Goal: Transaction & Acquisition: Purchase product/service

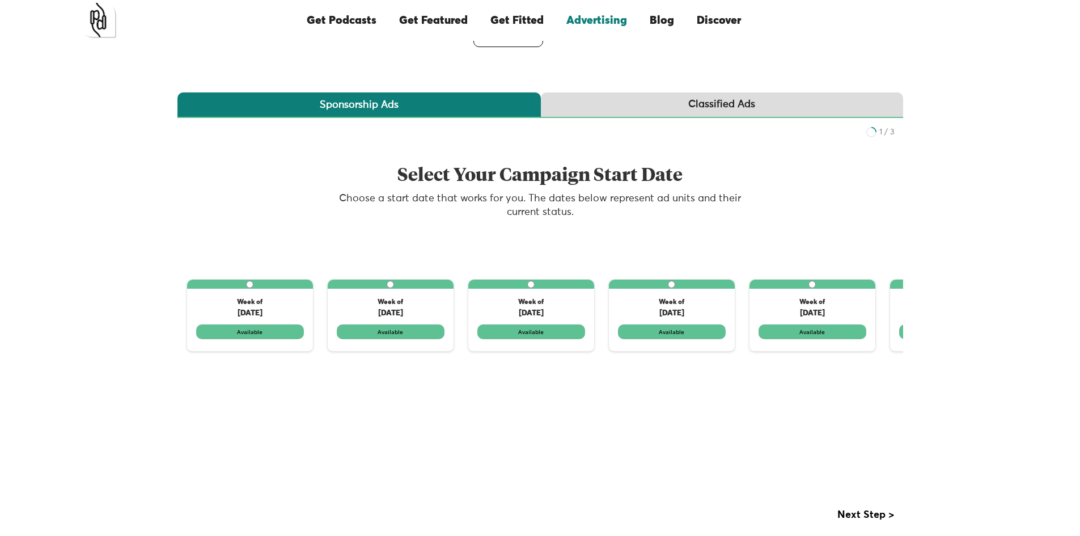
scroll to position [163, 0]
click at [272, 330] on label "1 of 3" at bounding box center [250, 314] width 126 height 71
click at [253, 287] on input "1 of 3" at bounding box center [249, 283] width 7 height 7
radio input "true"
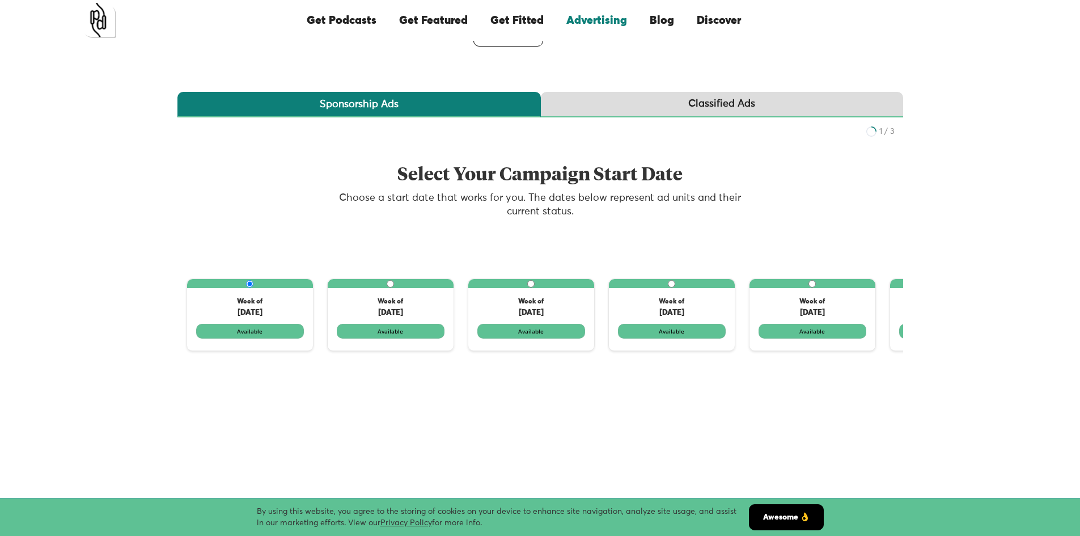
click at [623, 107] on link "Classified Ads" at bounding box center [722, 105] width 362 height 26
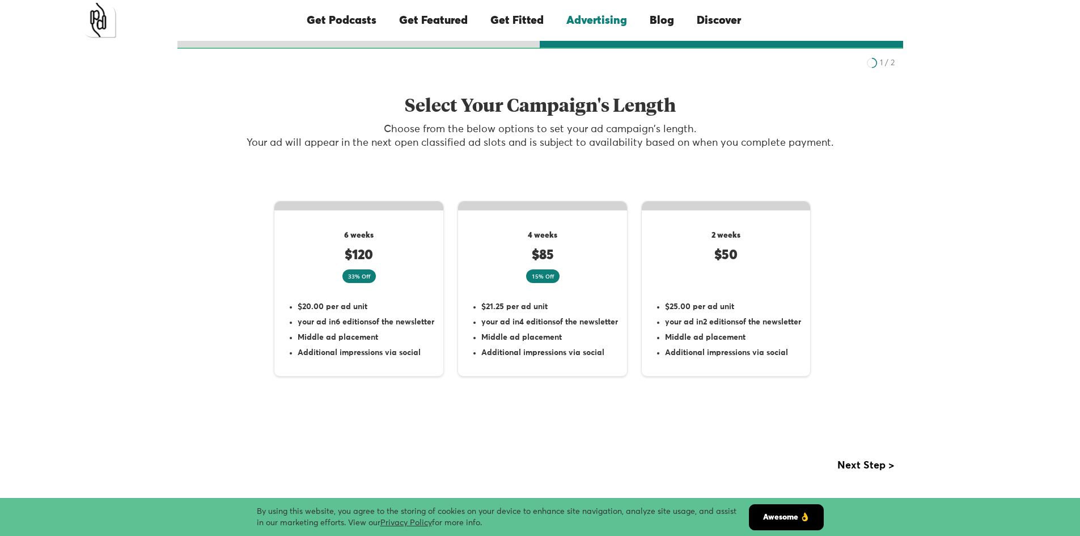
scroll to position [231, 0]
click at [737, 301] on li "$25.00 per ad unit" at bounding box center [733, 306] width 136 height 11
click at [810, 221] on input "2 weeks $50 $25.00 per ad unit your ad in 2 editions of the newsletter Middle a…" at bounding box center [813, 217] width 7 height 7
radio input "true"
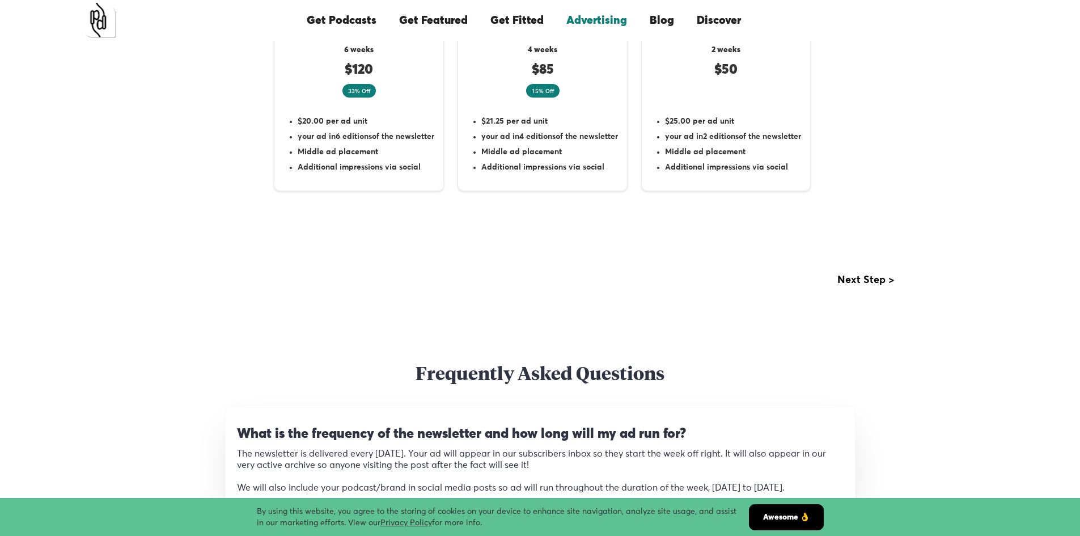
scroll to position [418, 0]
click at [846, 282] on div "Next step >" at bounding box center [865, 279] width 57 height 11
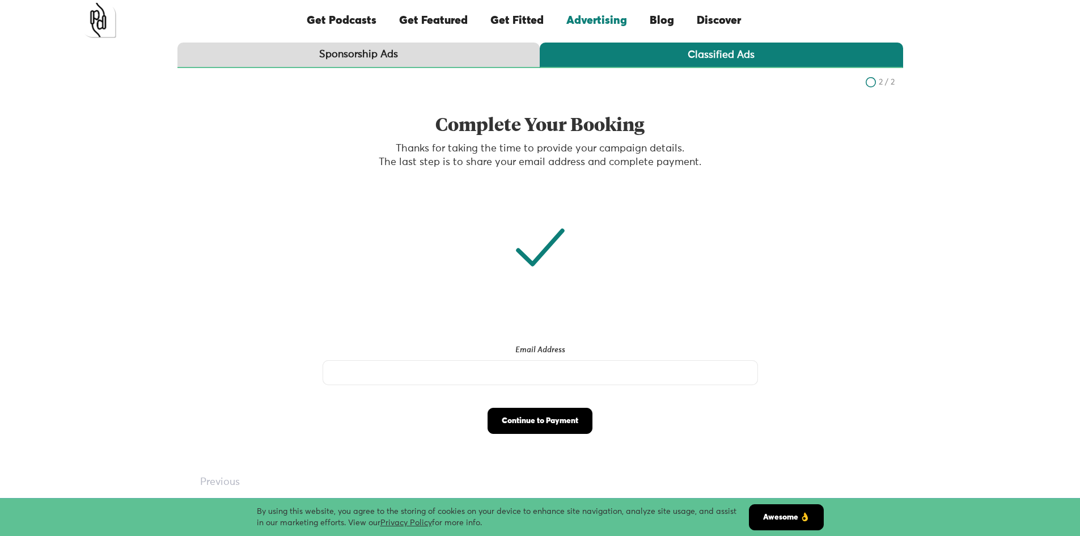
scroll to position [214, 0]
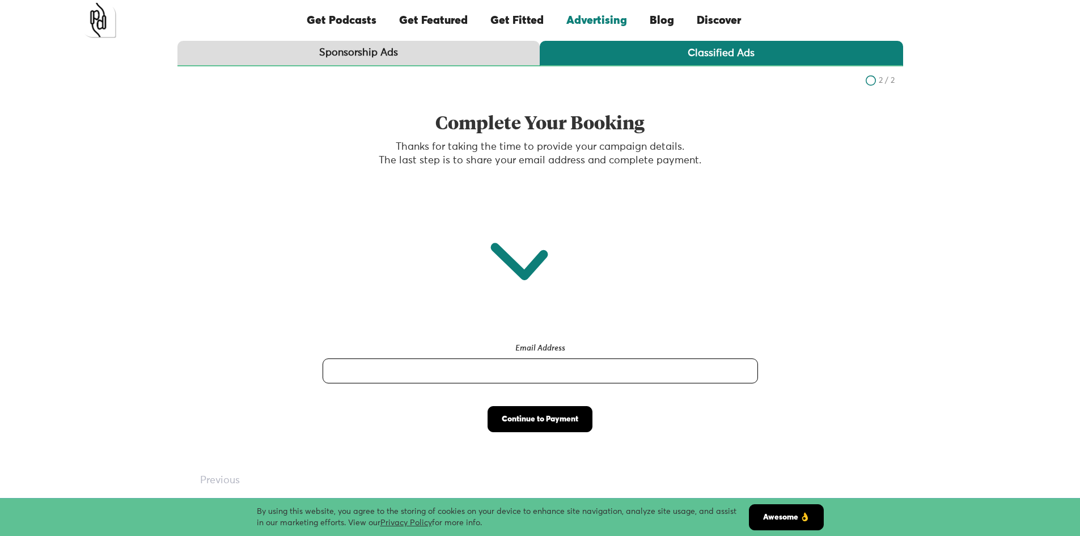
click at [512, 362] on input "Email Address" at bounding box center [539, 370] width 435 height 25
type input "auditory@bleupoint.us"
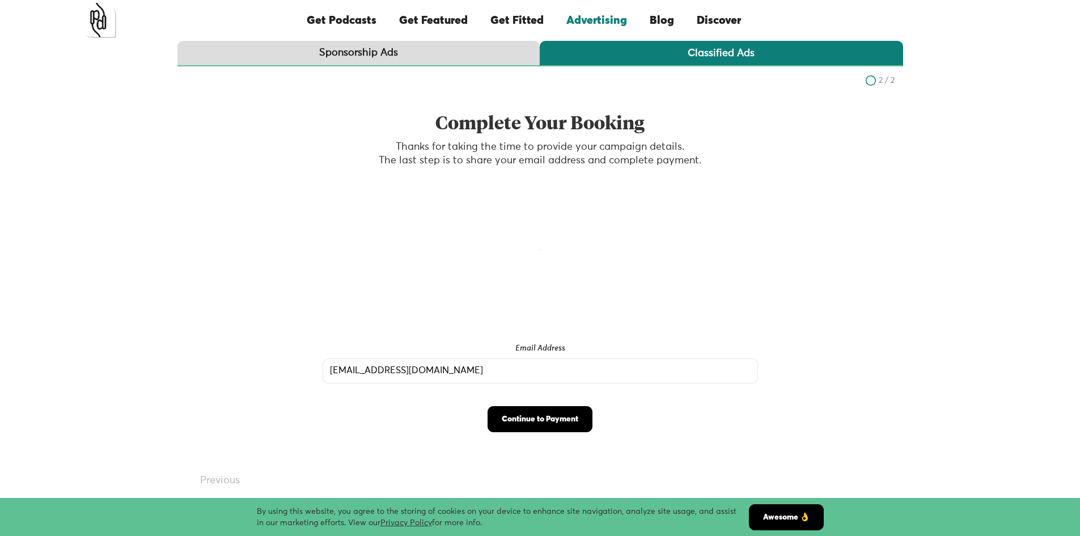
click at [535, 419] on input "Continue to Payment" at bounding box center [539, 419] width 105 height 26
click at [516, 232] on icon "2 of 2" at bounding box center [539, 249] width 113 height 113
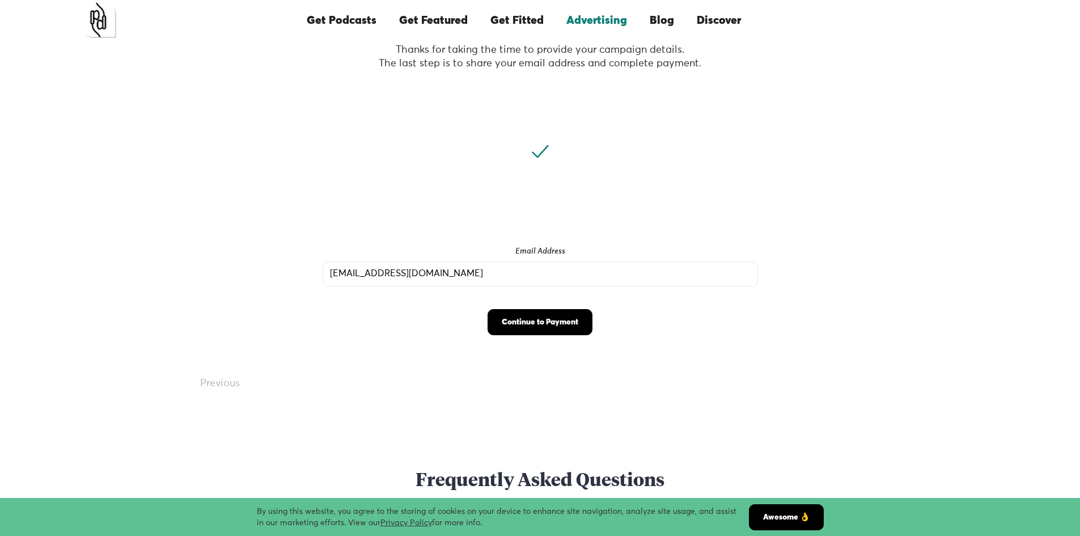
scroll to position [312, 0]
click at [212, 390] on div "Previous" at bounding box center [220, 382] width 40 height 17
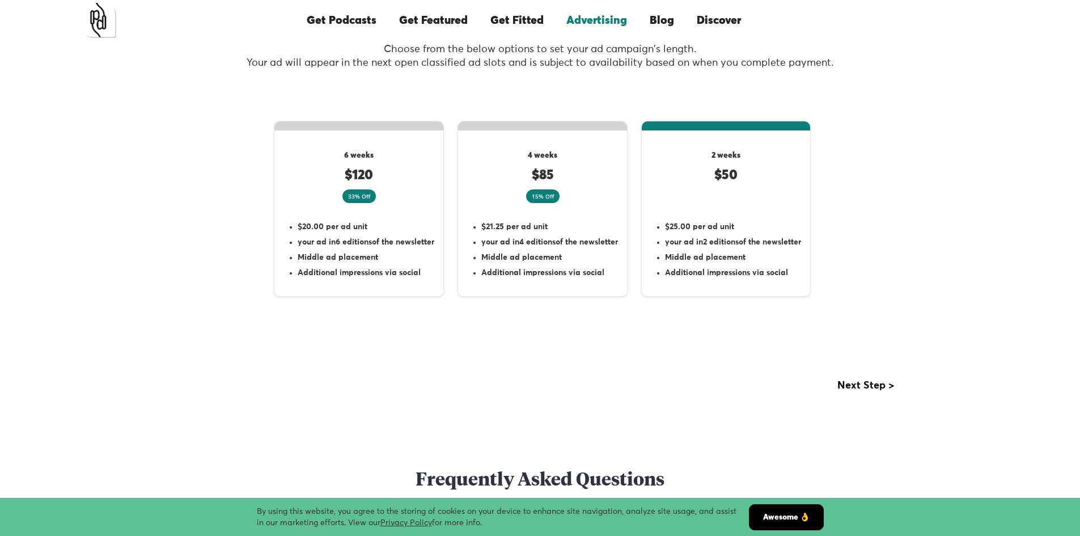
click at [755, 206] on label "2 weeks $50 $25.00 per ad unit your ad in 2 editions of the newsletter Middle a…" at bounding box center [725, 209] width 169 height 176
click at [810, 141] on input "2 weeks $50 $25.00 per ad unit your ad in 2 editions of the newsletter Middle a…" at bounding box center [813, 136] width 7 height 7
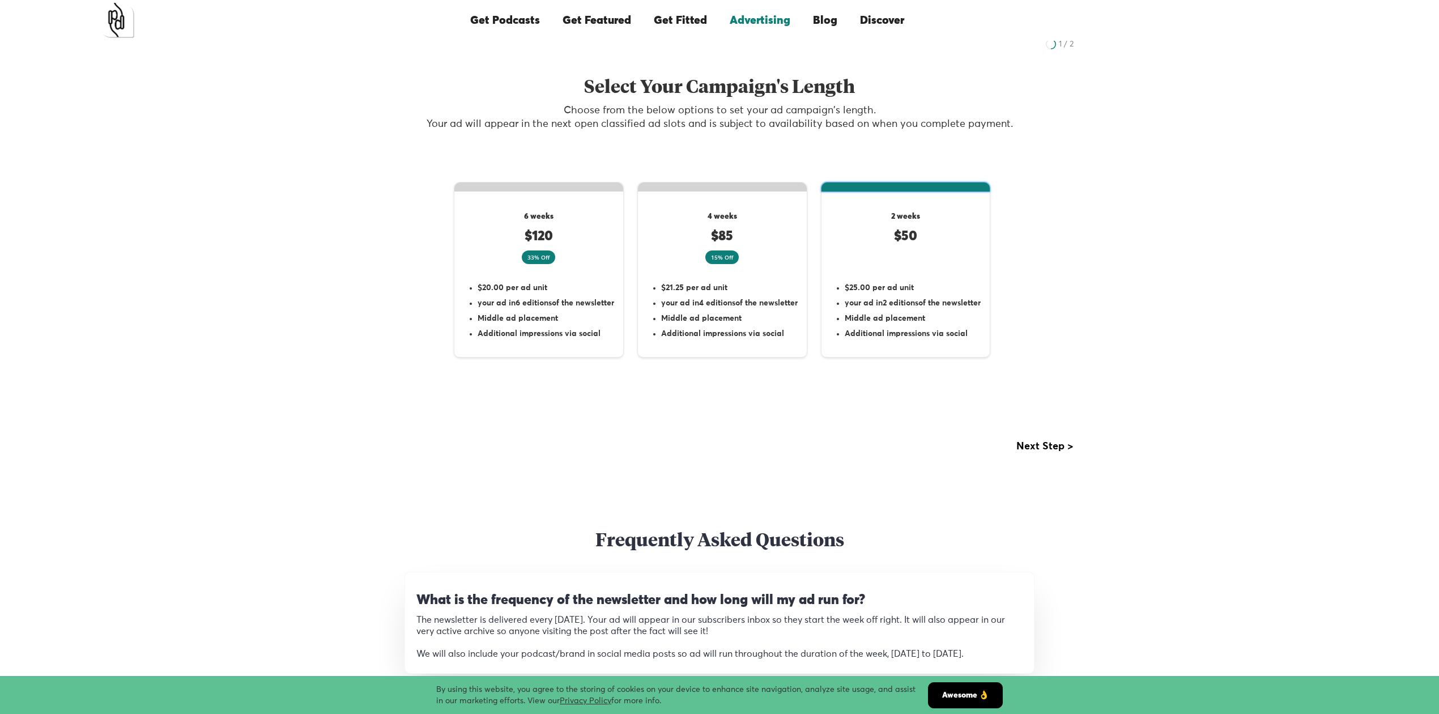
scroll to position [246, 0]
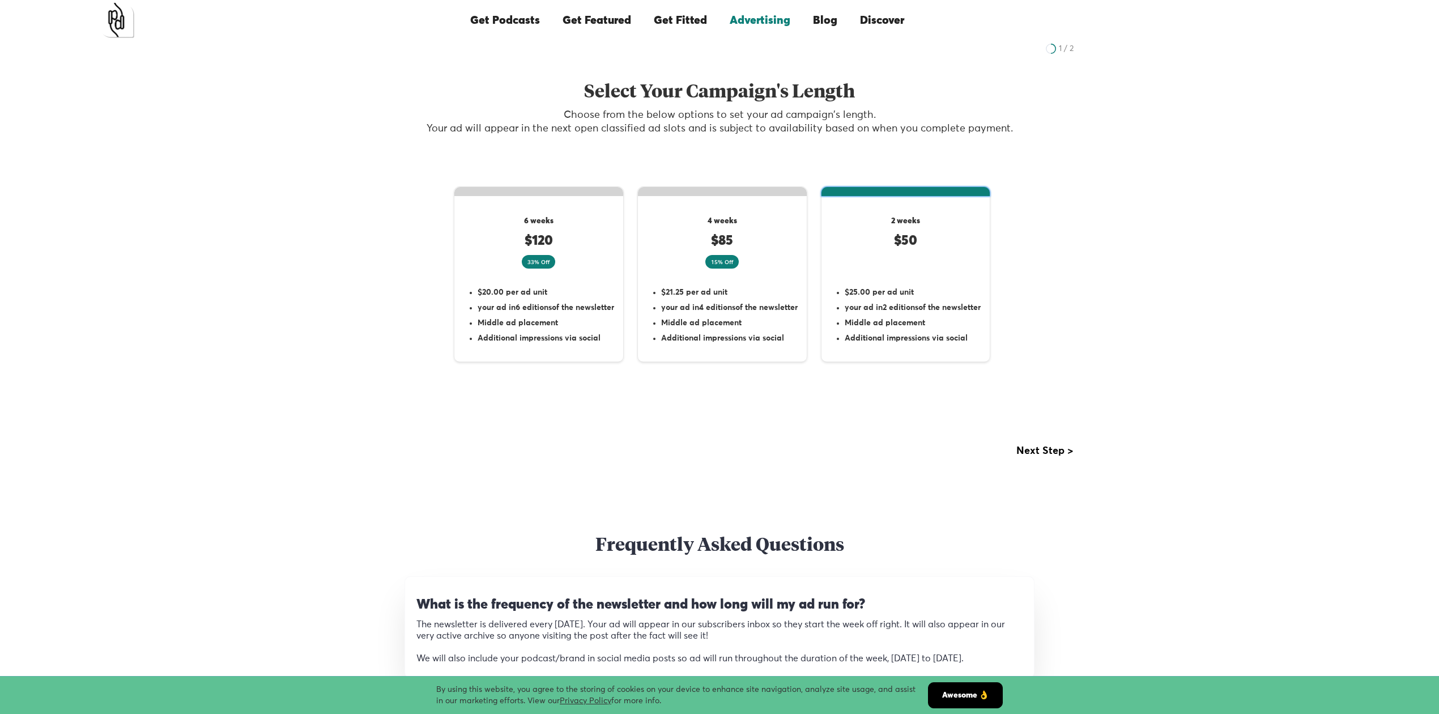
click at [1054, 454] on div "Next step >" at bounding box center [1045, 450] width 57 height 11
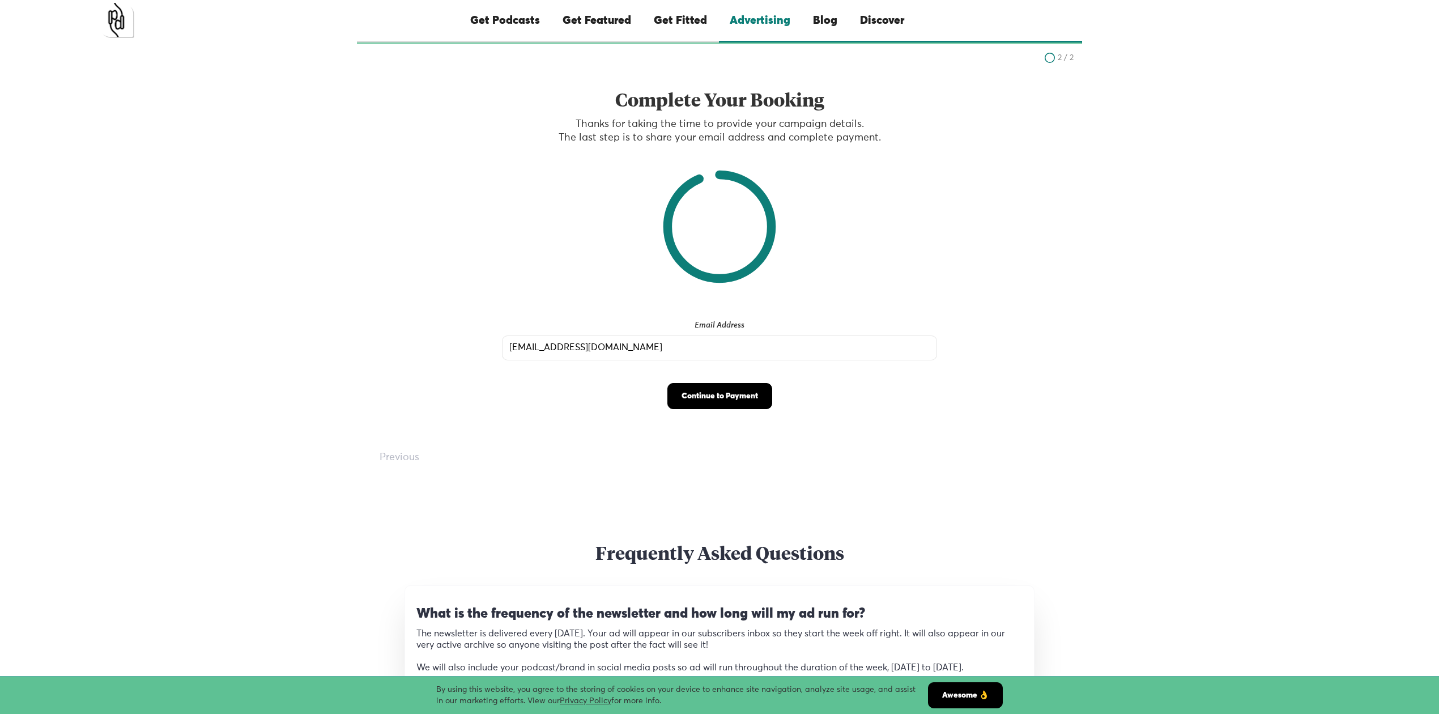
scroll to position [236, 0]
click at [717, 150] on div "Complete Your Booking Thanks for taking the time to provide your campaign detai…" at bounding box center [719, 115] width 725 height 70
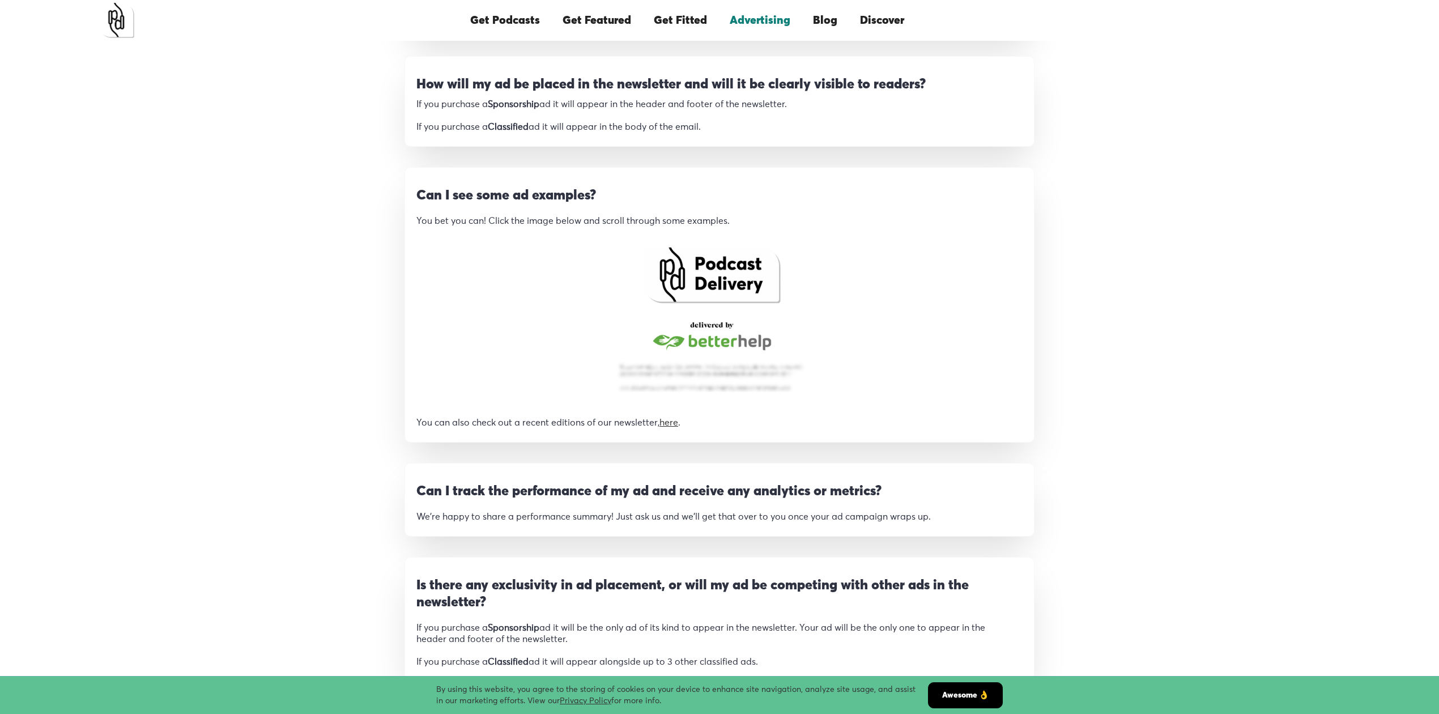
scroll to position [978, 0]
click at [724, 261] on img "open lightbox" at bounding box center [711, 318] width 211 height 173
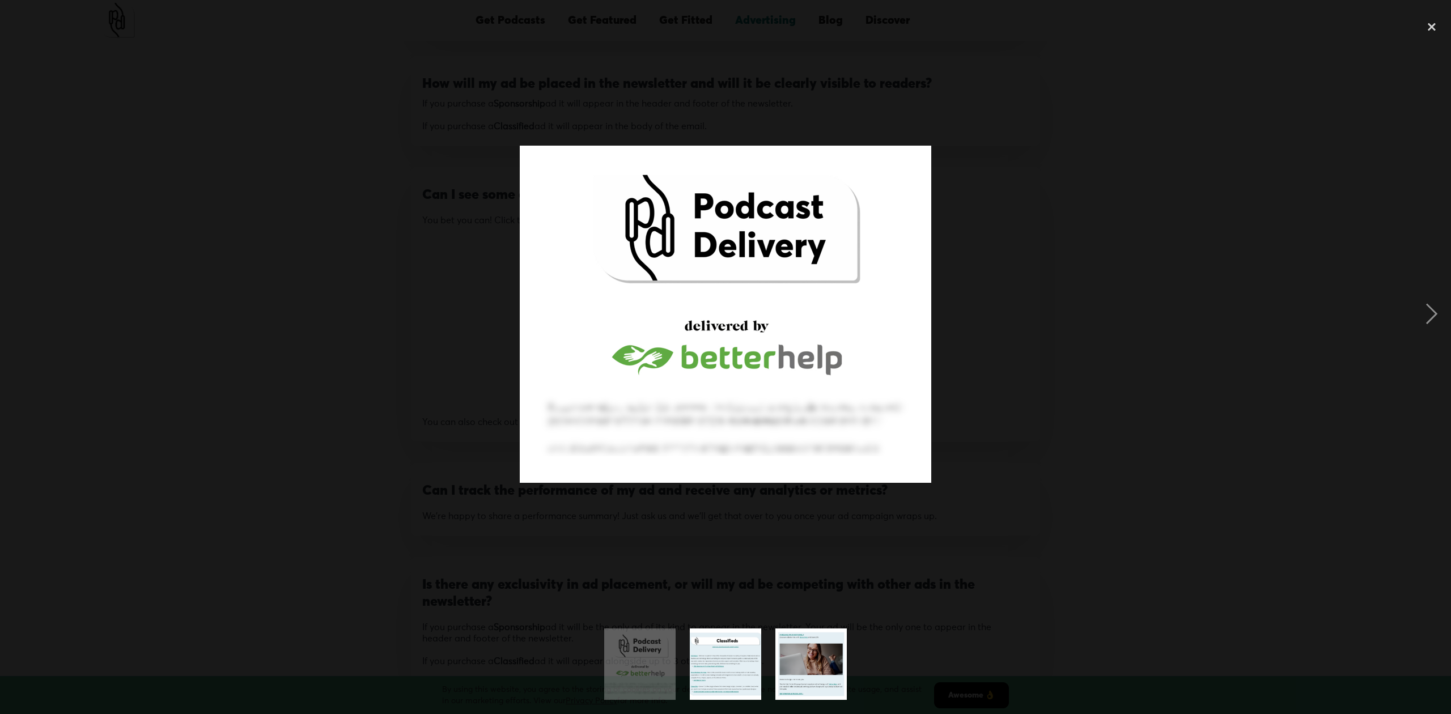
click at [1079, 264] on div at bounding box center [725, 314] width 1451 height 600
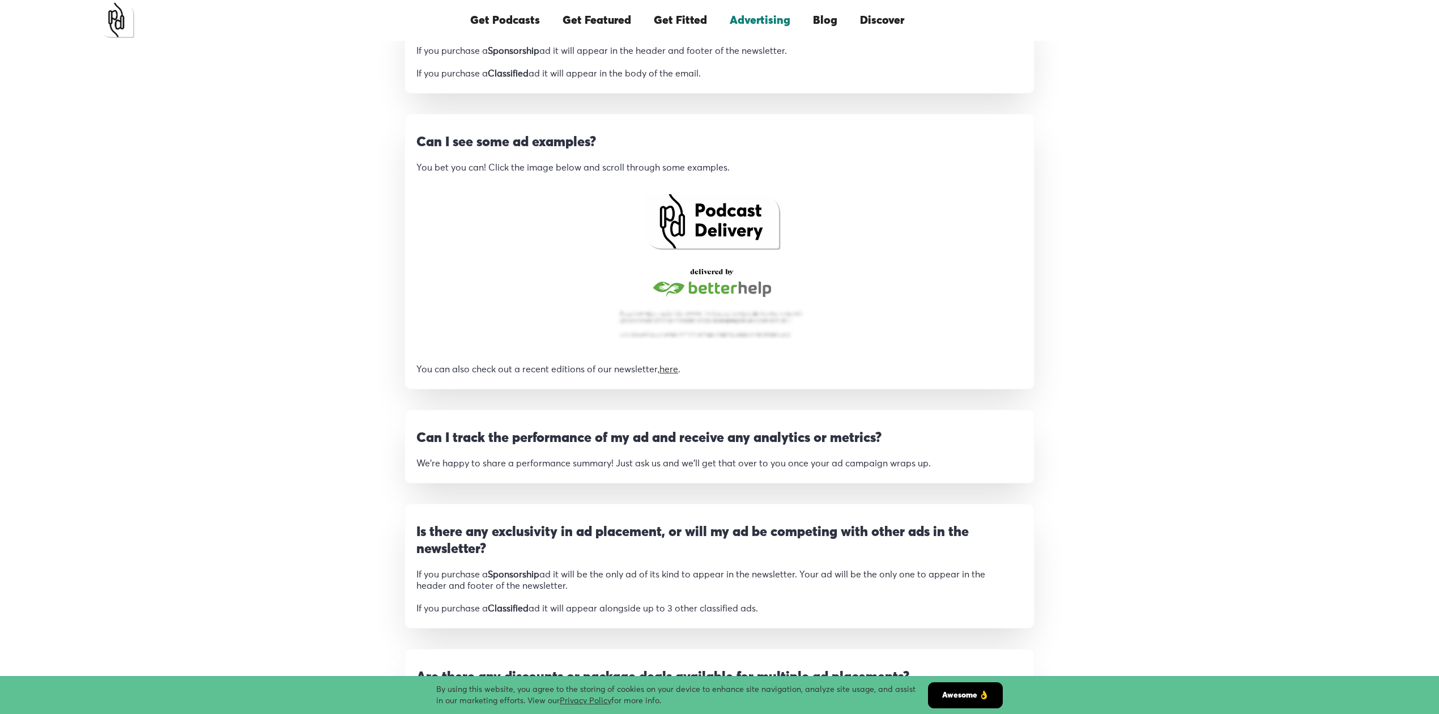
scroll to position [1032, 0]
click at [676, 372] on link "here" at bounding box center [669, 367] width 19 height 9
click at [702, 299] on img "open lightbox" at bounding box center [711, 263] width 211 height 173
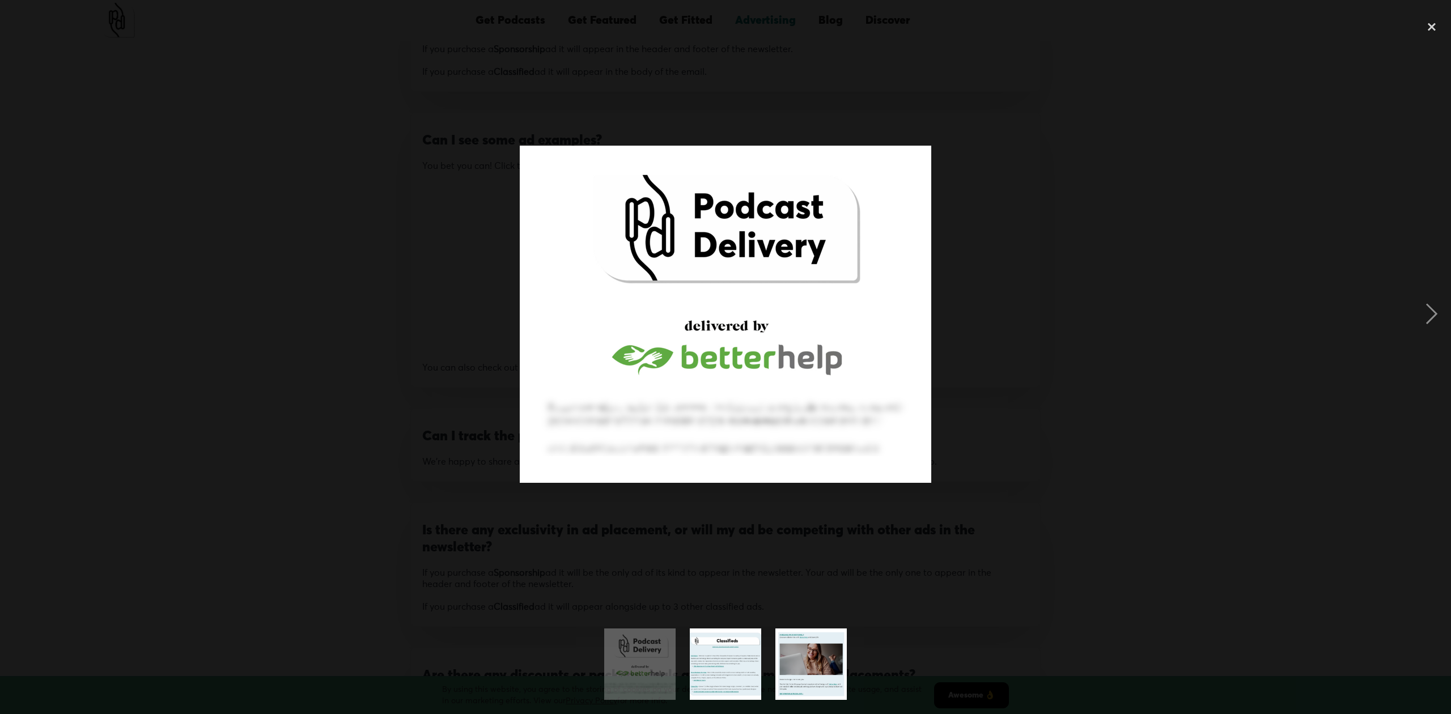
click at [724, 535] on img "show item 2 of 3" at bounding box center [725, 663] width 81 height 71
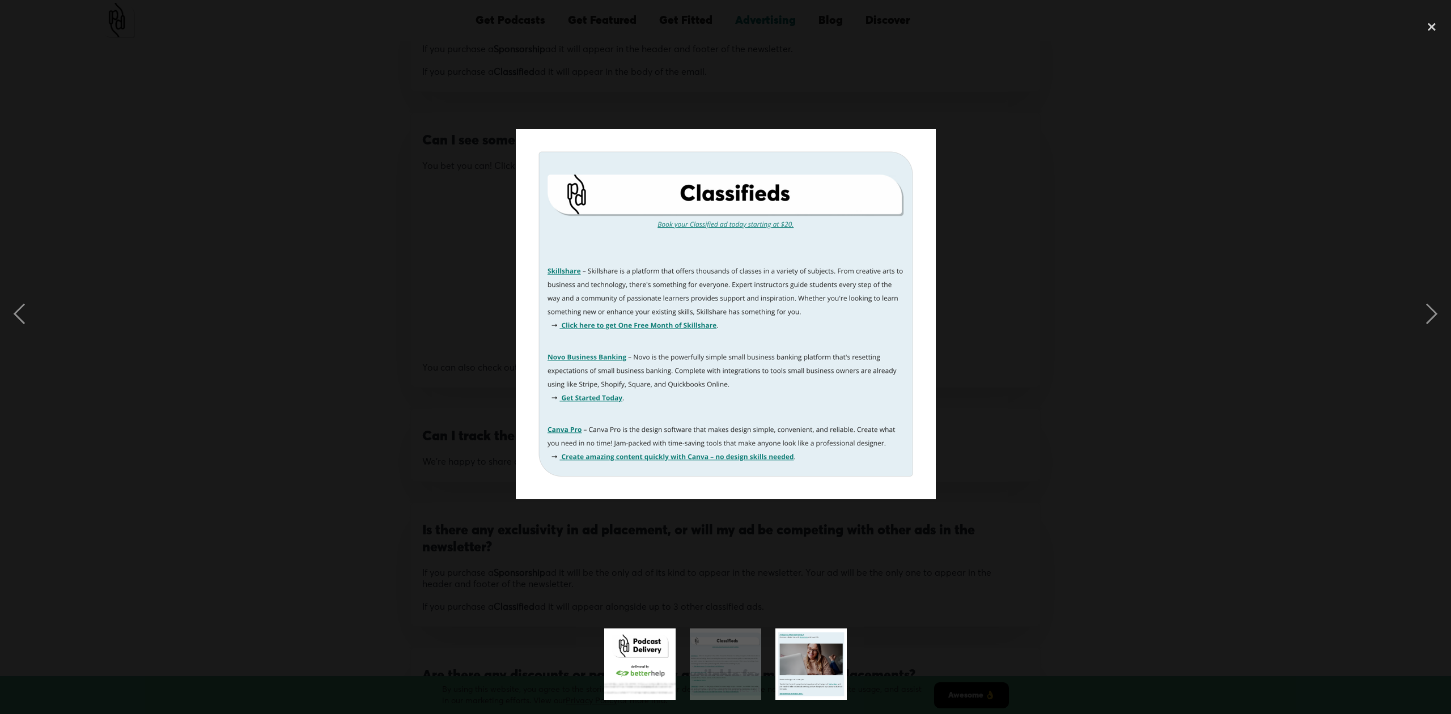
click at [801, 535] on img "show item 3 of 3" at bounding box center [811, 663] width 74 height 71
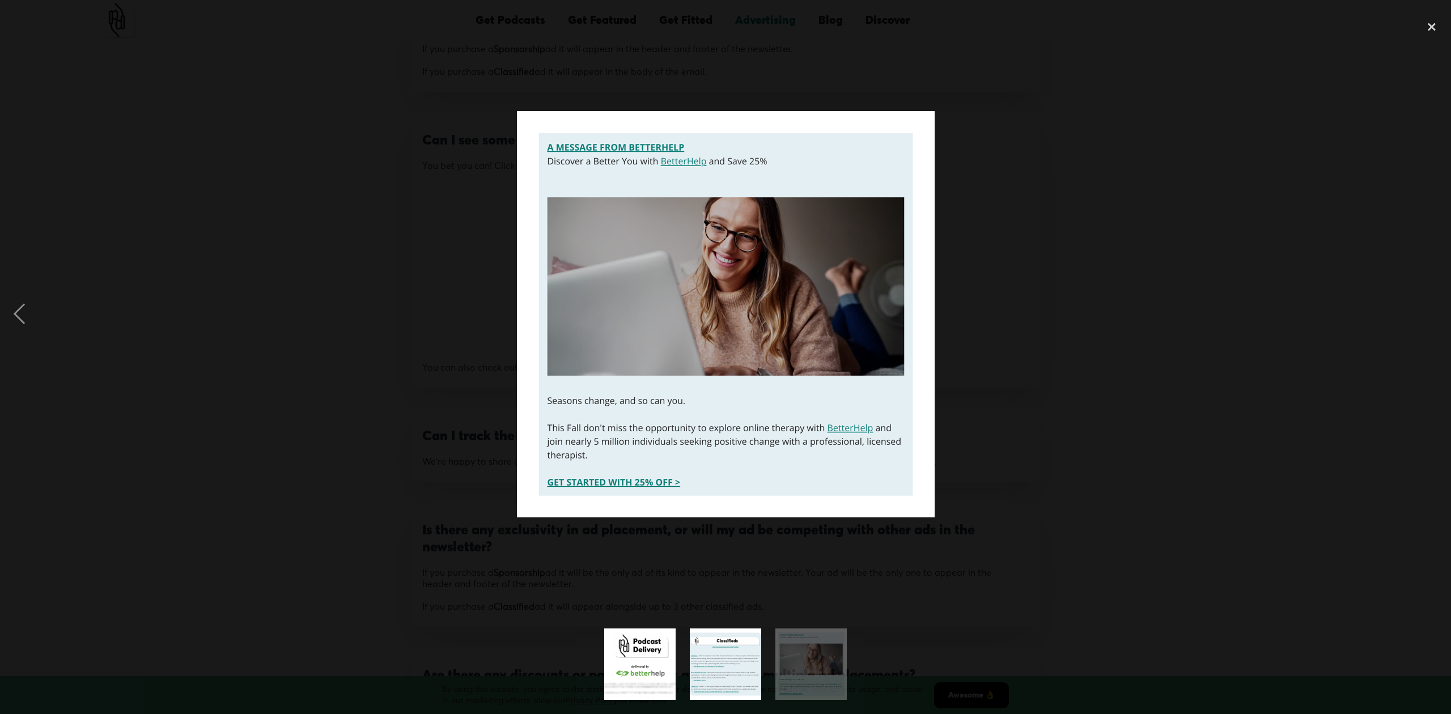
click at [751, 535] on img "show item 2 of 3" at bounding box center [725, 663] width 81 height 71
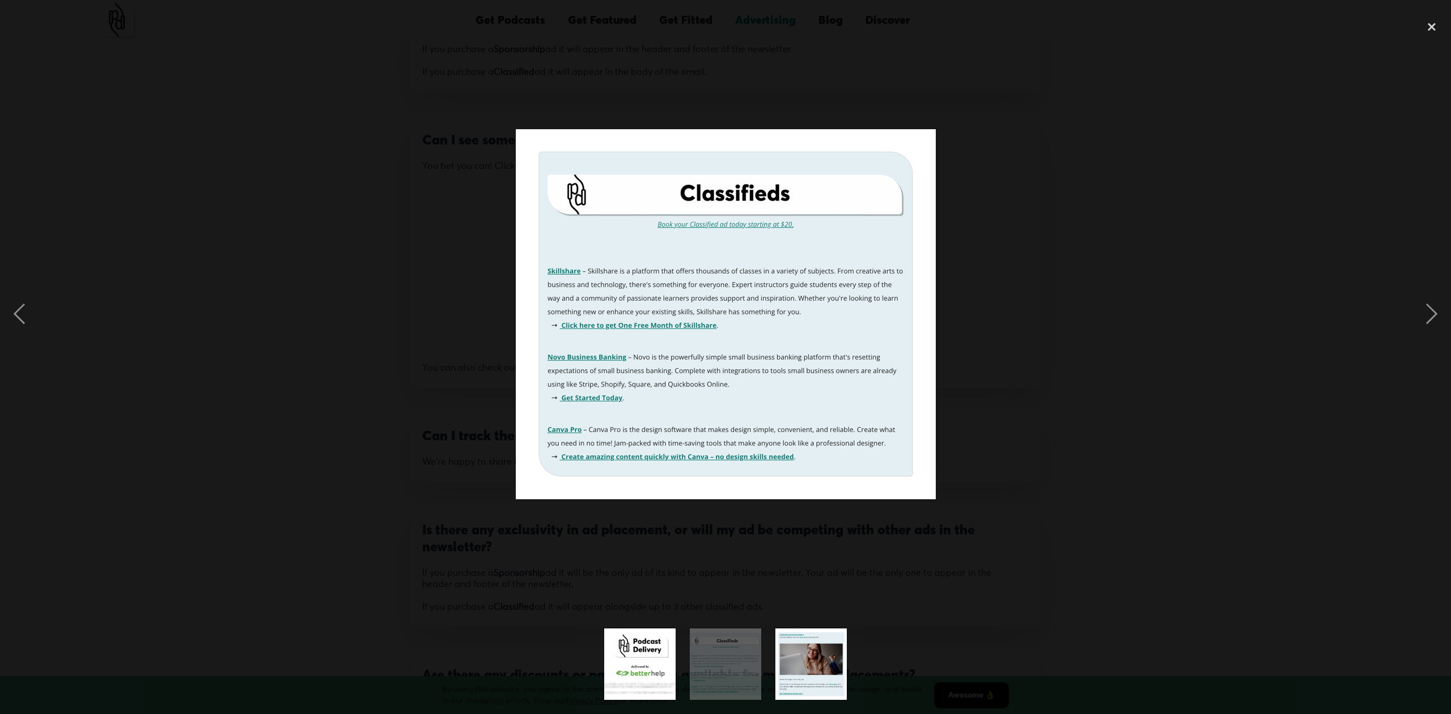
click at [998, 477] on div at bounding box center [725, 314] width 1451 height 600
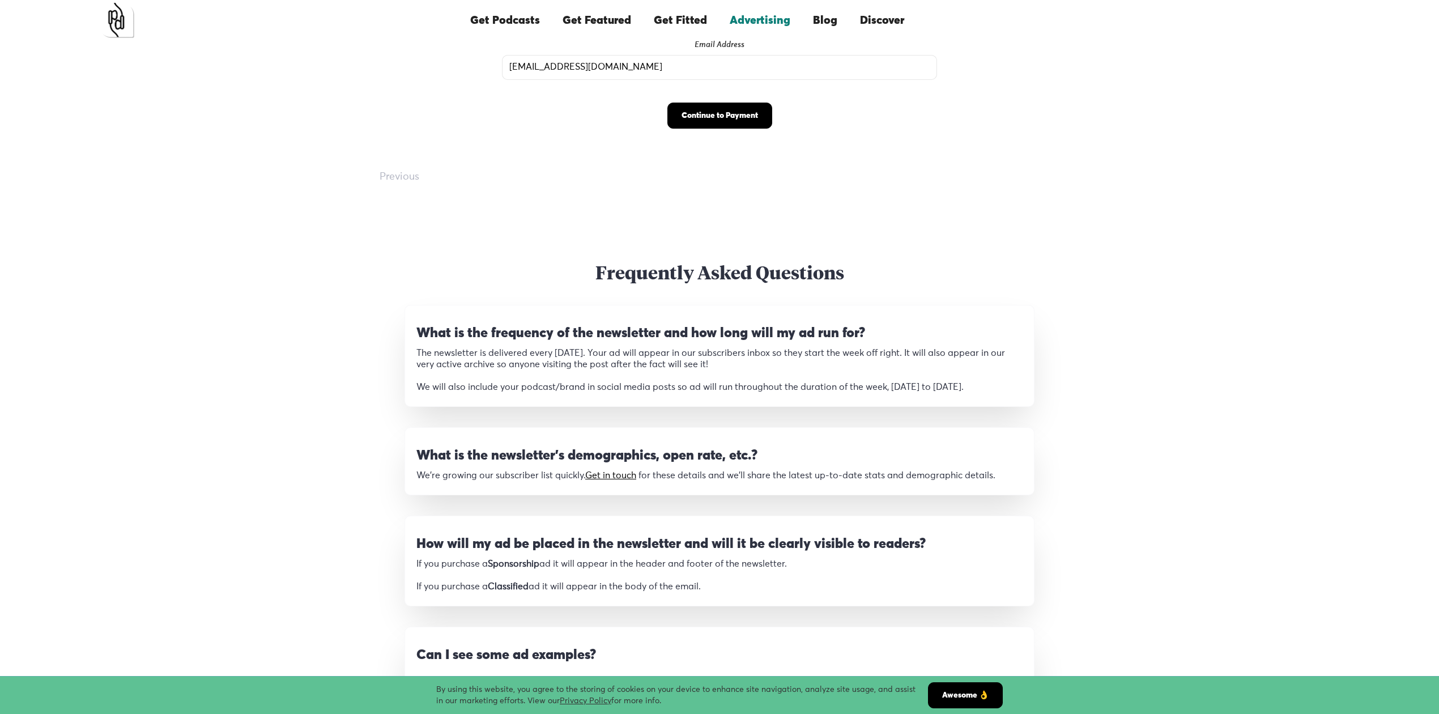
scroll to position [485, 0]
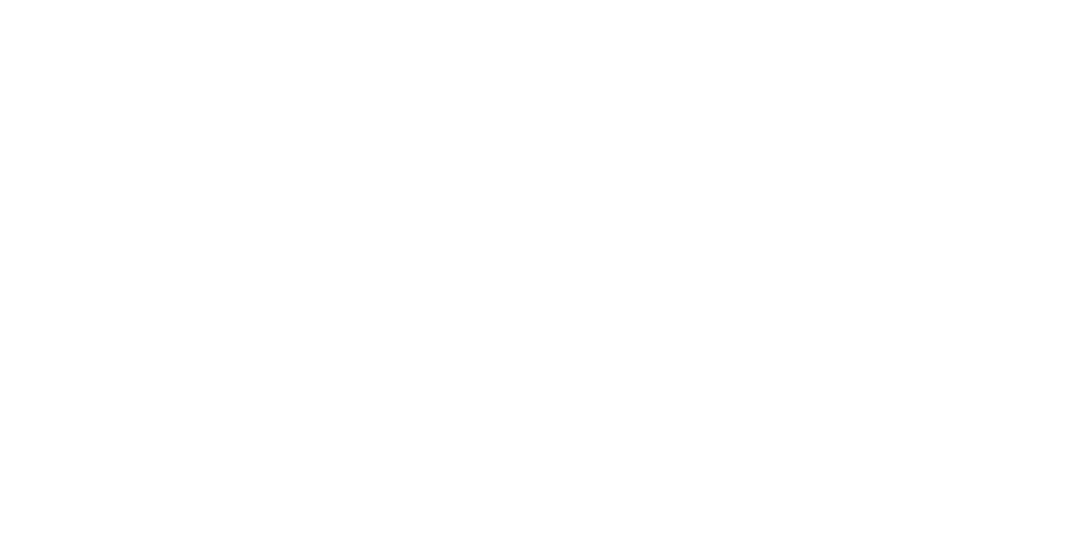
scroll to position [255, 0]
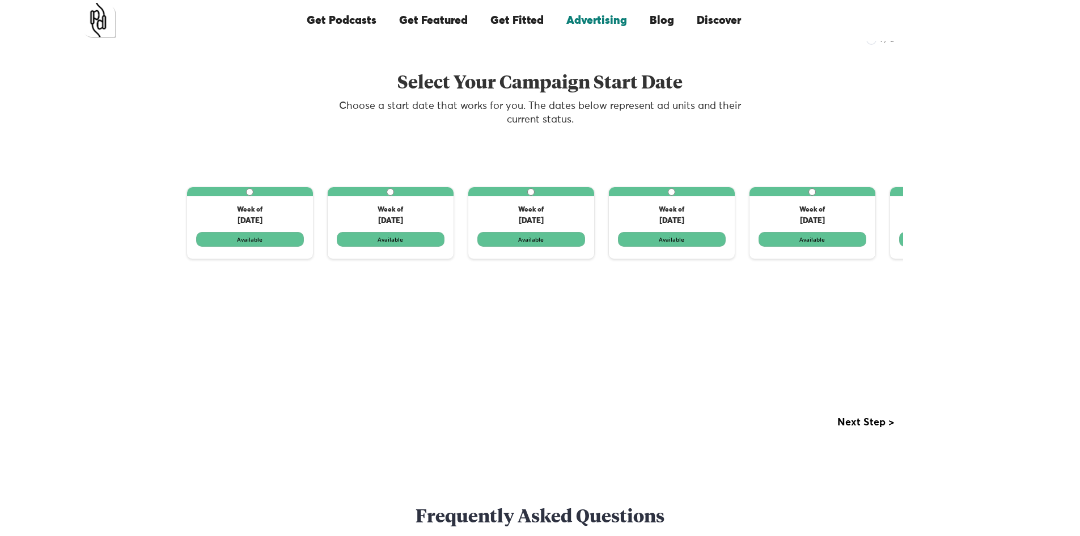
click at [260, 236] on label "1 of 3" at bounding box center [250, 222] width 126 height 71
click at [253, 196] on input "1 of 3" at bounding box center [249, 191] width 7 height 7
radio input "true"
click at [268, 241] on label "1 of 3" at bounding box center [250, 222] width 126 height 71
click at [253, 196] on input "1 of 3" at bounding box center [249, 191] width 7 height 7
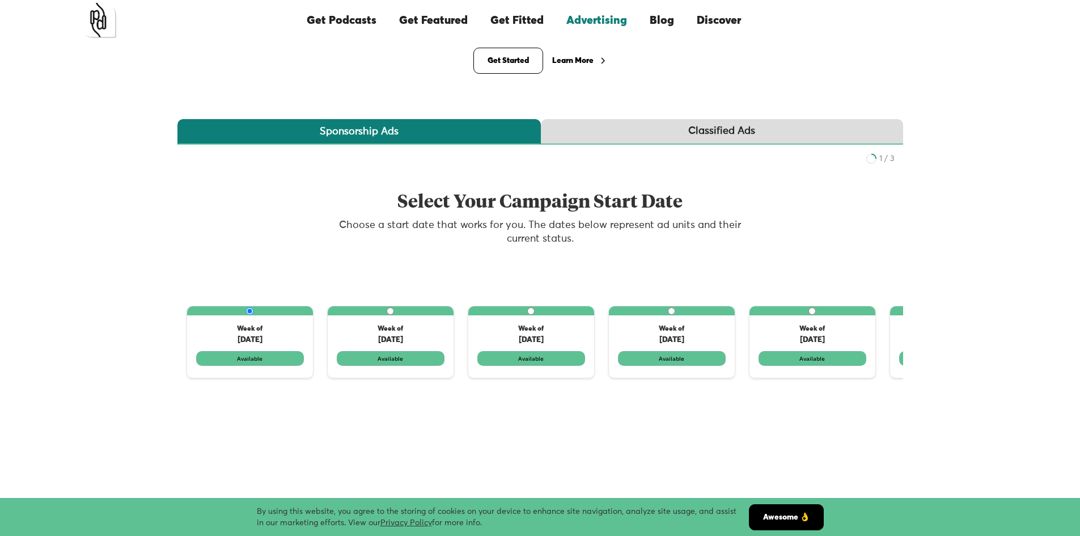
scroll to position [87, 0]
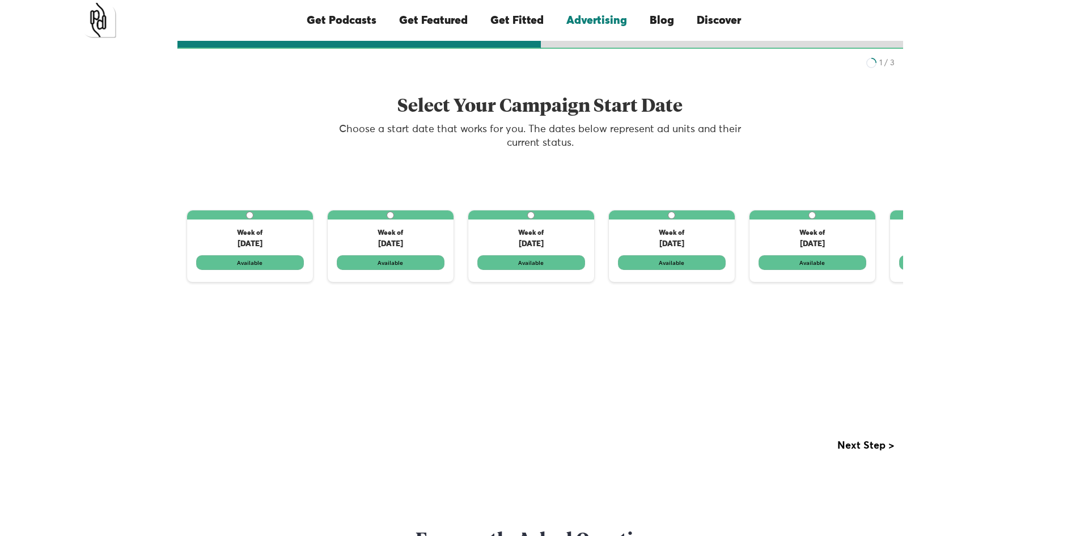
scroll to position [232, 0]
click at [264, 262] on label "1 of 3" at bounding box center [250, 245] width 126 height 71
click at [253, 218] on input "1 of 3" at bounding box center [249, 214] width 7 height 7
radio input "true"
click at [857, 448] on div "Next Step >" at bounding box center [865, 444] width 57 height 11
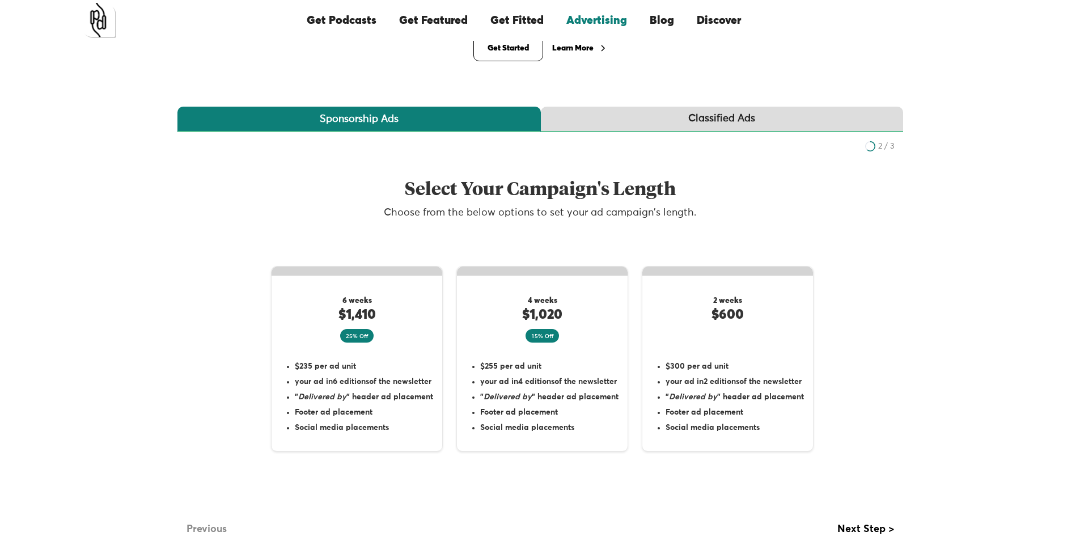
scroll to position [148, 0]
click at [710, 120] on div "Classified Ads" at bounding box center [721, 119] width 67 height 14
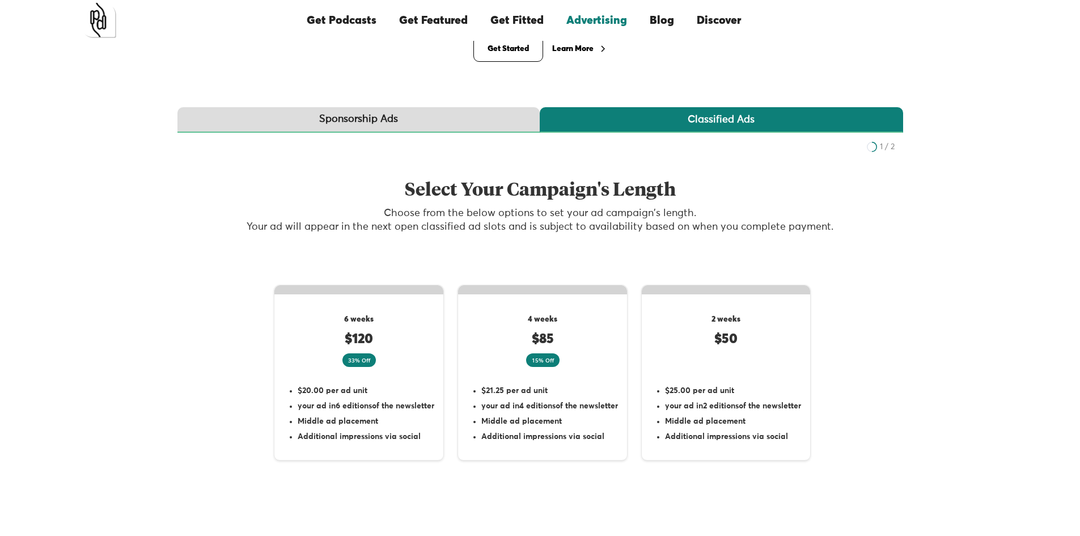
click at [692, 364] on label "2 weeks $50 $25.00 per ad unit your ad in 2 editions of the newsletter Middle a…" at bounding box center [725, 372] width 169 height 176
click at [810, 304] on input "2 weeks $50 $25.00 per ad unit your ad in 2 editions of the newsletter Middle a…" at bounding box center [813, 300] width 7 height 7
radio input "true"
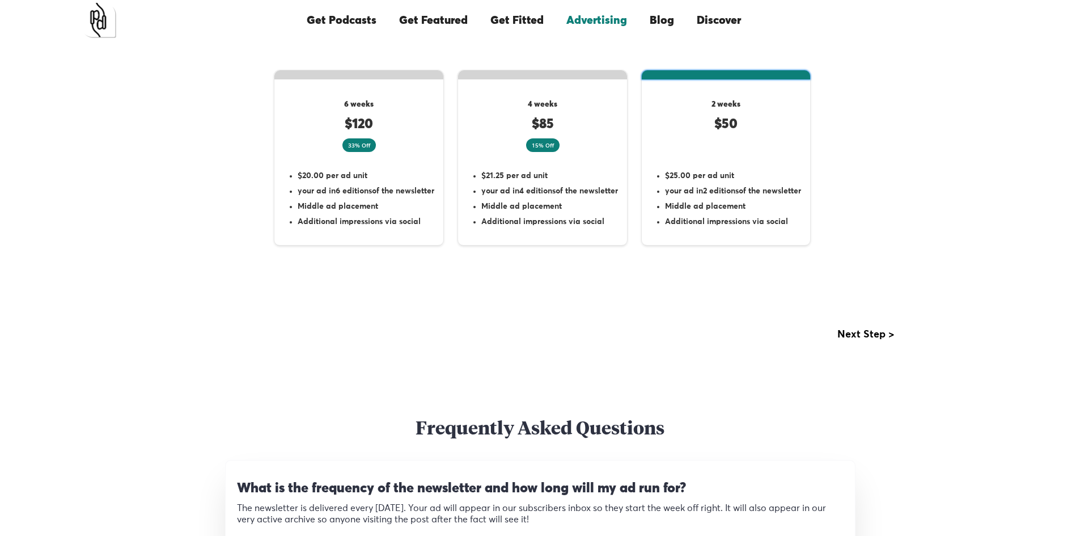
scroll to position [369, 0]
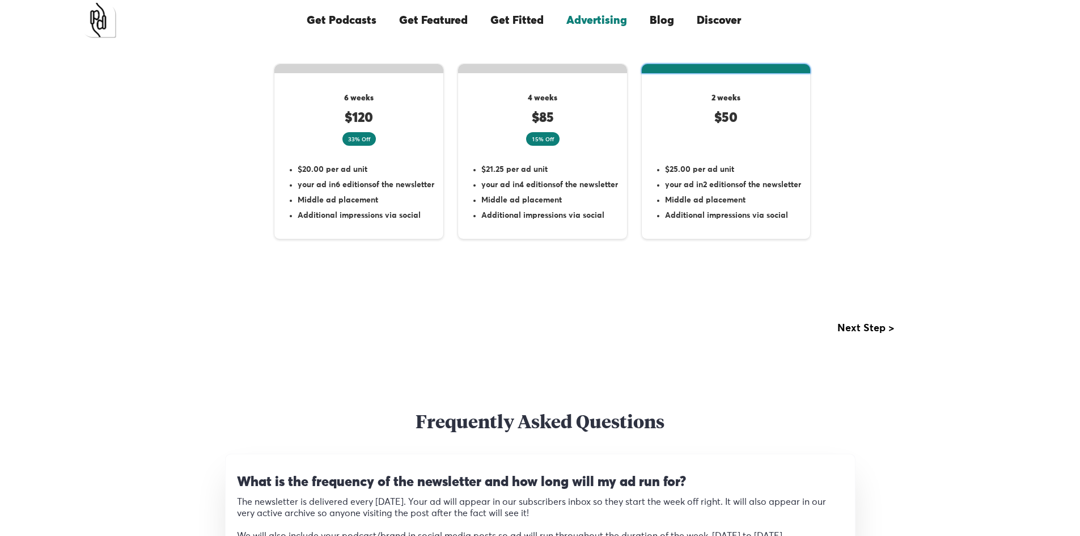
click at [852, 321] on div "Select Your Campaign's Length Choose from the below options to set your ad camp…" at bounding box center [539, 121] width 725 height 419
click at [863, 326] on div "Next step >" at bounding box center [865, 327] width 57 height 11
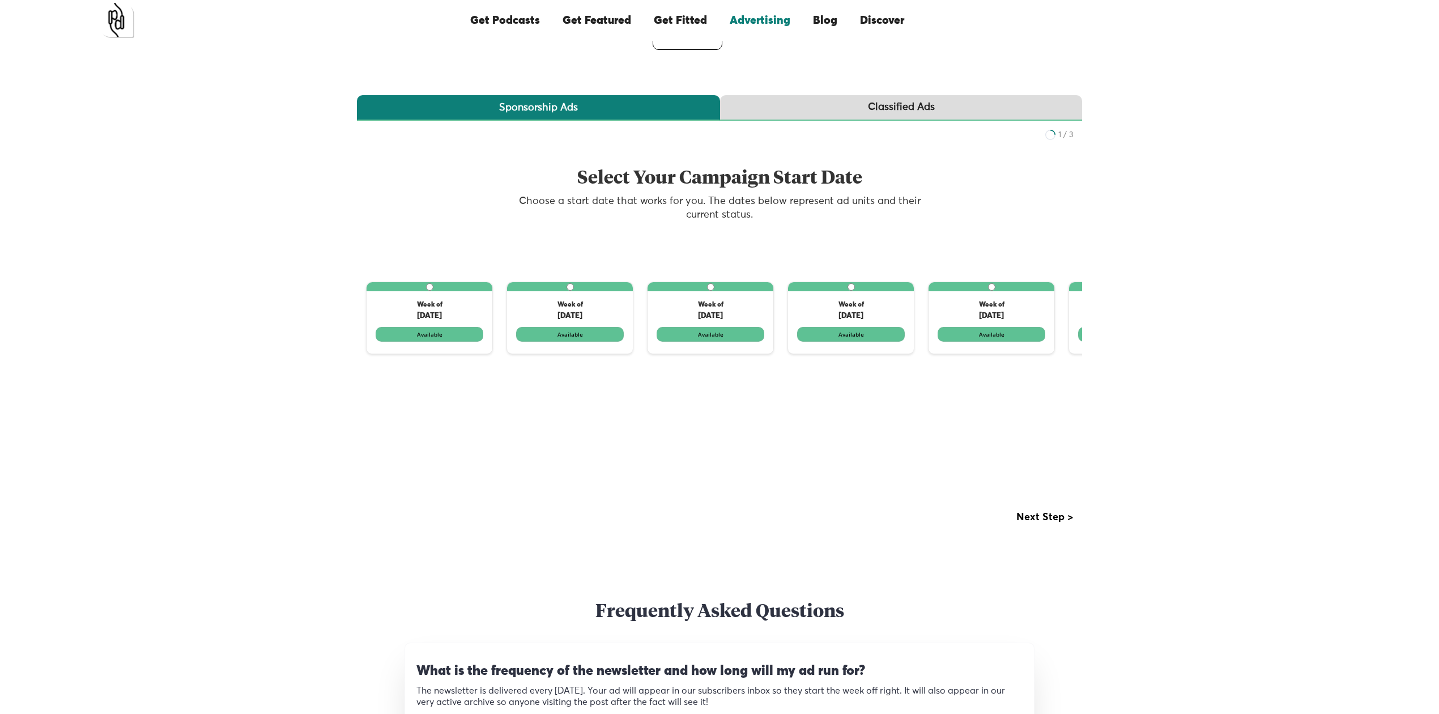
scroll to position [159, 0]
click at [821, 121] on div "Select Your Campaign Start Date Choose a start date that works for you. The dat…" at bounding box center [719, 292] width 725 height 342
click at [812, 107] on link "Classified Ads" at bounding box center [901, 109] width 362 height 26
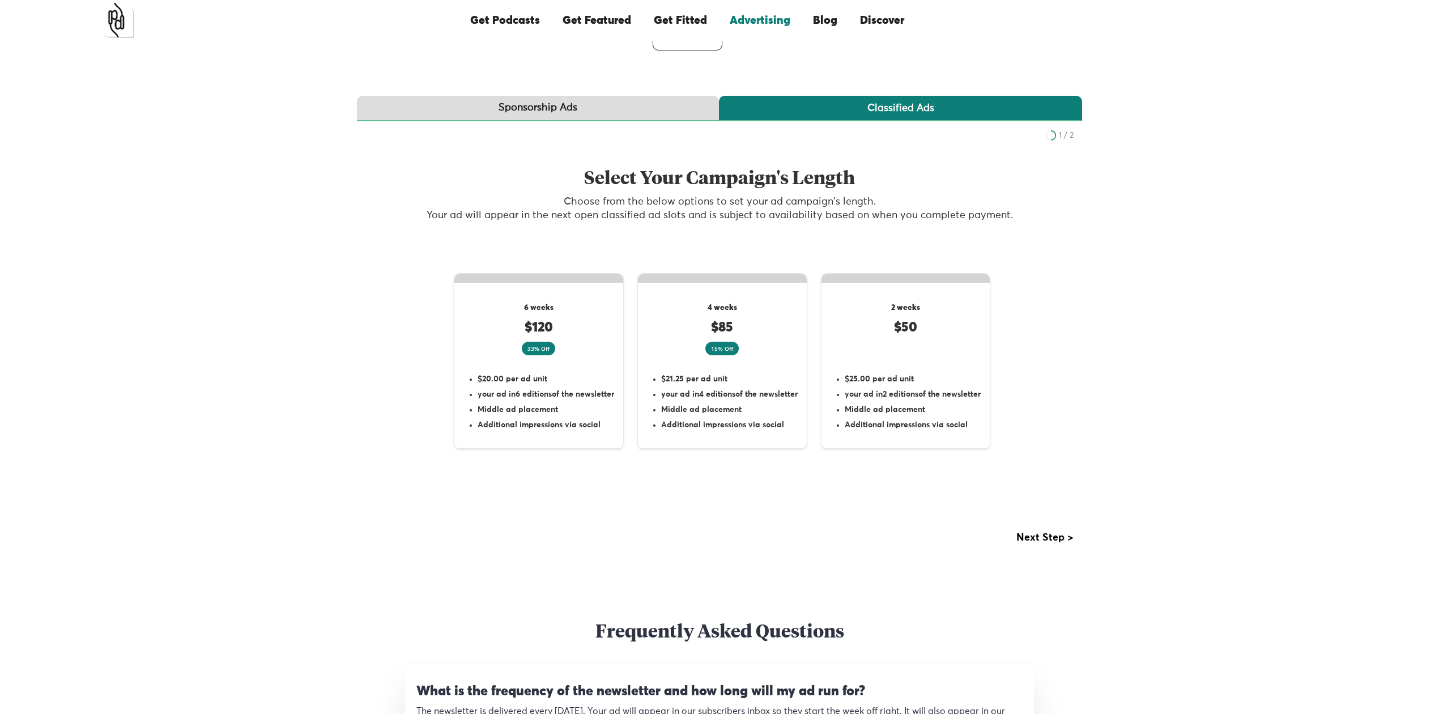
click at [603, 117] on link "Sponsorship Ads" at bounding box center [538, 109] width 362 height 26
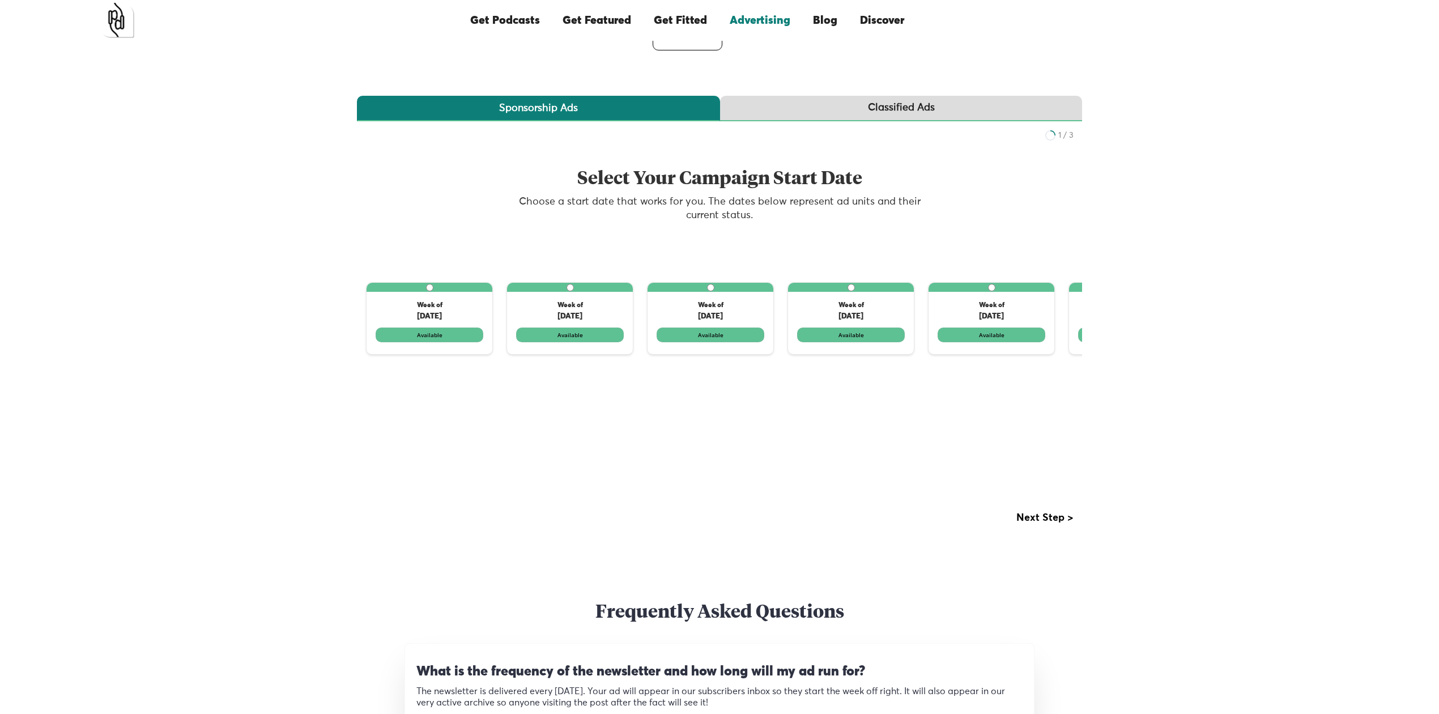
click at [814, 112] on link "Classified Ads" at bounding box center [901, 109] width 362 height 26
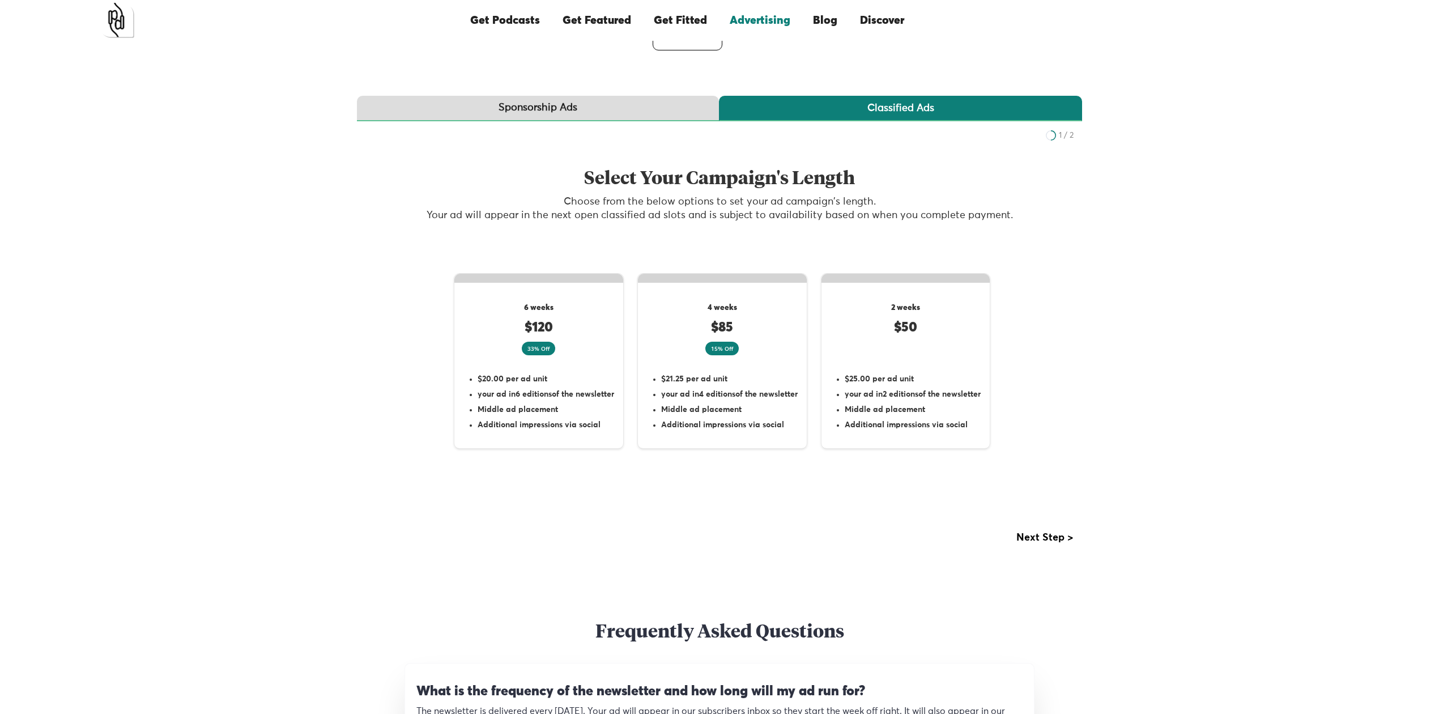
click at [744, 341] on div "4 weeks $85 15% Off" at bounding box center [722, 325] width 169 height 59
click at [807, 293] on input "4 weeks $85 15% Off $21.25 per ad unit your ad in 4 editions of the newsletter …" at bounding box center [810, 289] width 7 height 7
radio input "true"
click at [1027, 536] on div "Next step >" at bounding box center [1045, 537] width 57 height 11
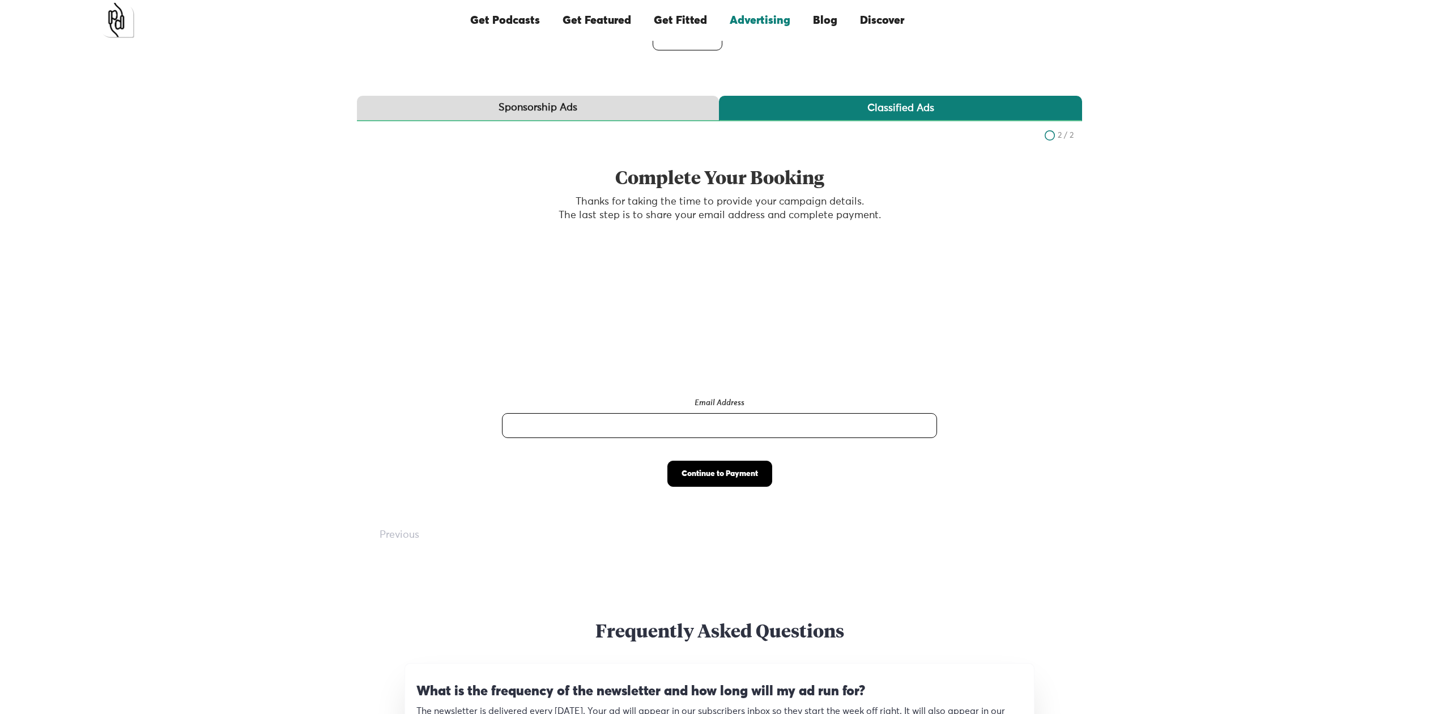
click at [759, 426] on input "Email Address" at bounding box center [719, 425] width 435 height 25
type input "auditory@bleupoint.us"
click at [699, 477] on input "Continue to Payment" at bounding box center [720, 474] width 105 height 26
